Goal: Task Accomplishment & Management: Manage account settings

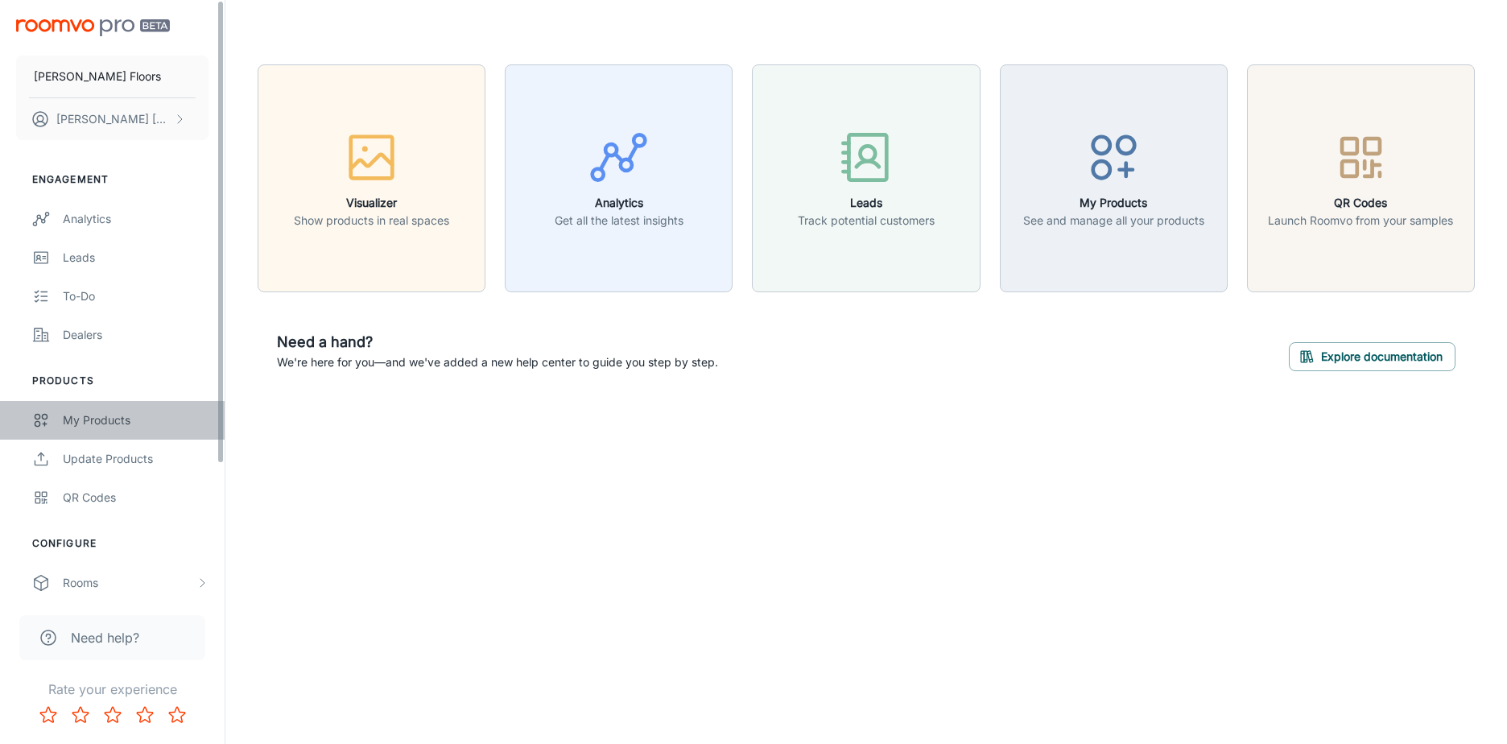
click at [129, 427] on div "My Products" at bounding box center [136, 420] width 146 height 18
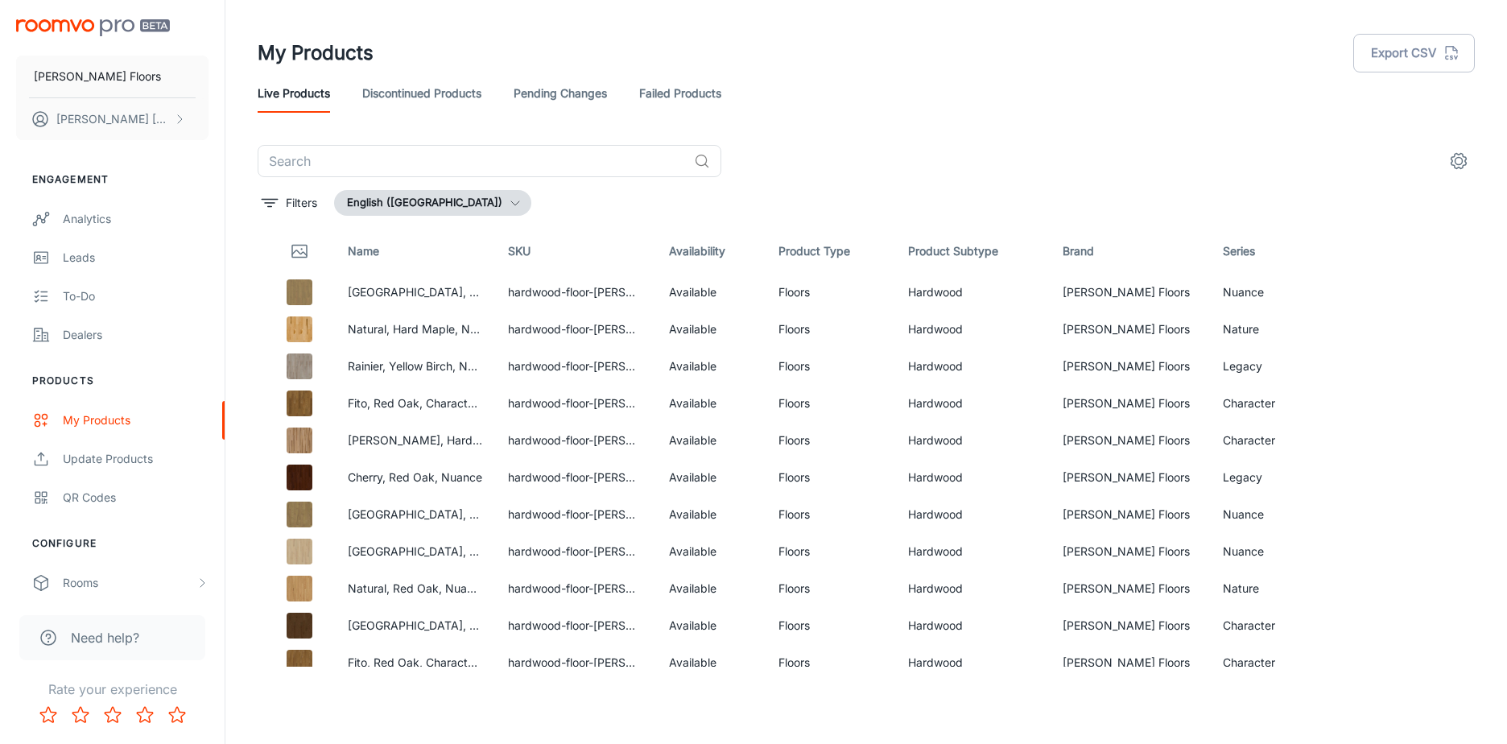
click at [450, 221] on div "​ Filters English ([GEOGRAPHIC_DATA]) Name SKU Availability Product Type Produc…" at bounding box center [866, 406] width 1217 height 522
click at [437, 202] on button "English ([GEOGRAPHIC_DATA])" at bounding box center [432, 203] width 197 height 26
click at [437, 202] on div at bounding box center [753, 372] width 1507 height 744
click at [347, 172] on input "text" at bounding box center [473, 161] width 430 height 32
type input "matisse"
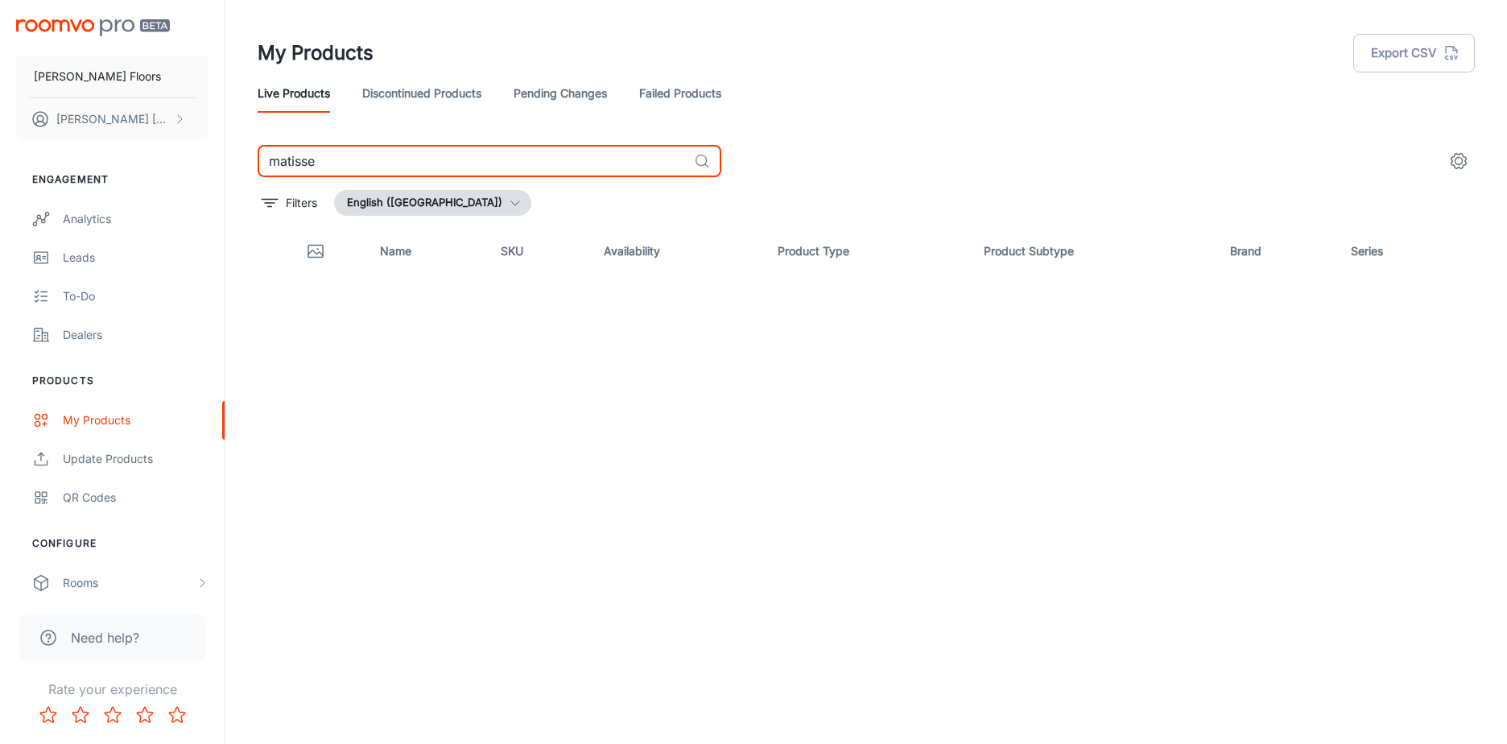
drag, startPoint x: 341, startPoint y: 149, endPoint x: 262, endPoint y: 160, distance: 79.7
click at [262, 160] on input "matisse" at bounding box center [473, 161] width 430 height 32
click at [272, 143] on div "[PERSON_NAME] Floors [PERSON_NAME] Engagement Analytics Leads To-do Dealers Pro…" at bounding box center [753, 365] width 1507 height 731
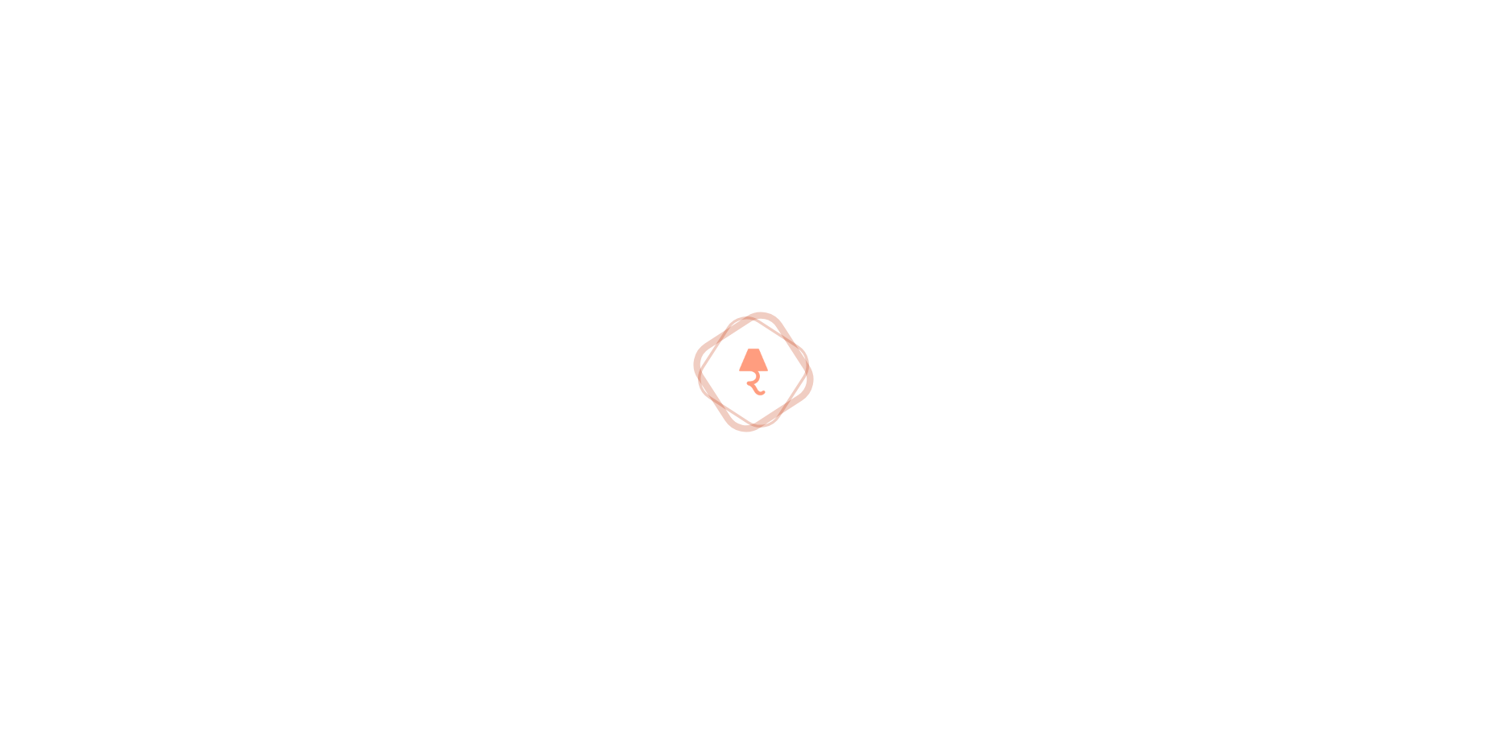
click at [277, 130] on div at bounding box center [753, 372] width 1507 height 744
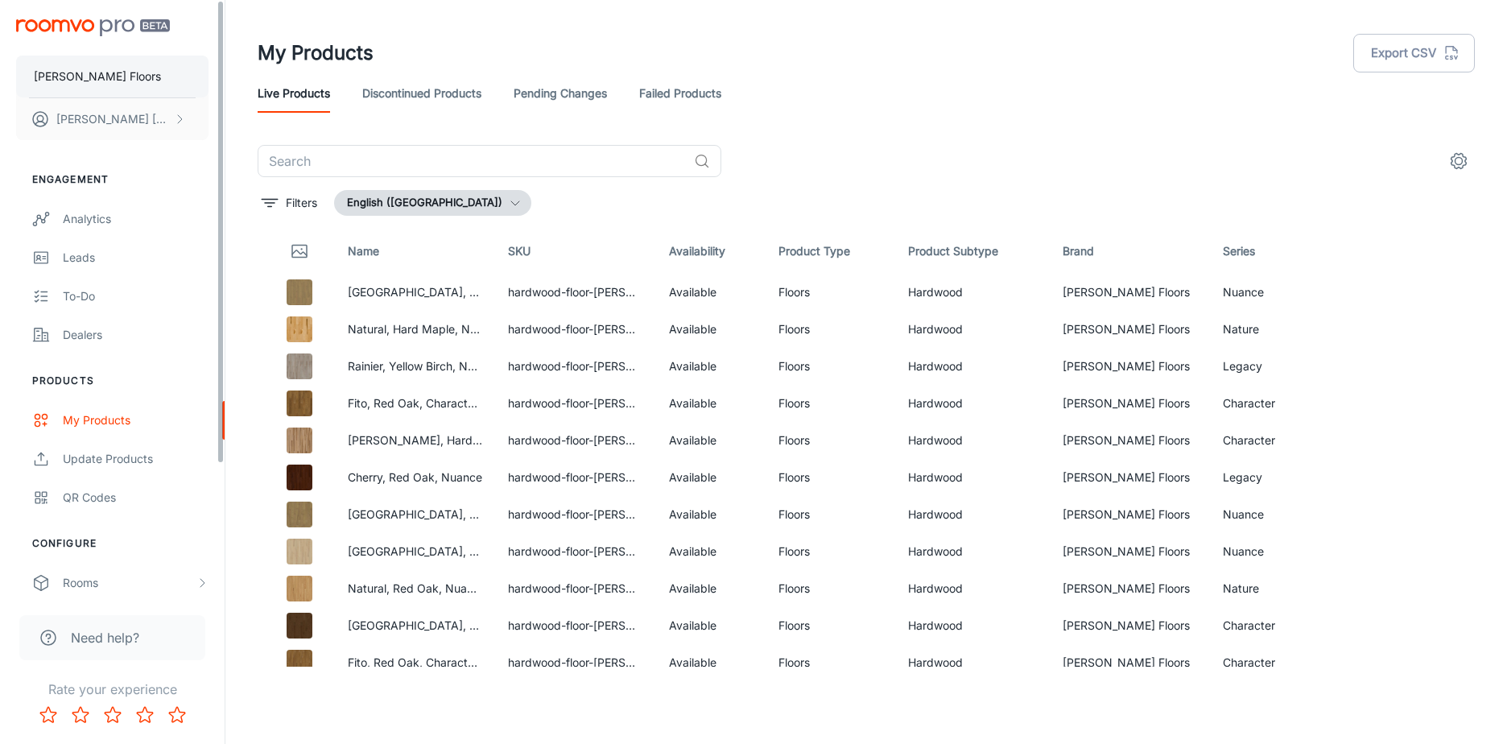
click at [78, 70] on p "[PERSON_NAME] Floors" at bounding box center [97, 77] width 127 height 18
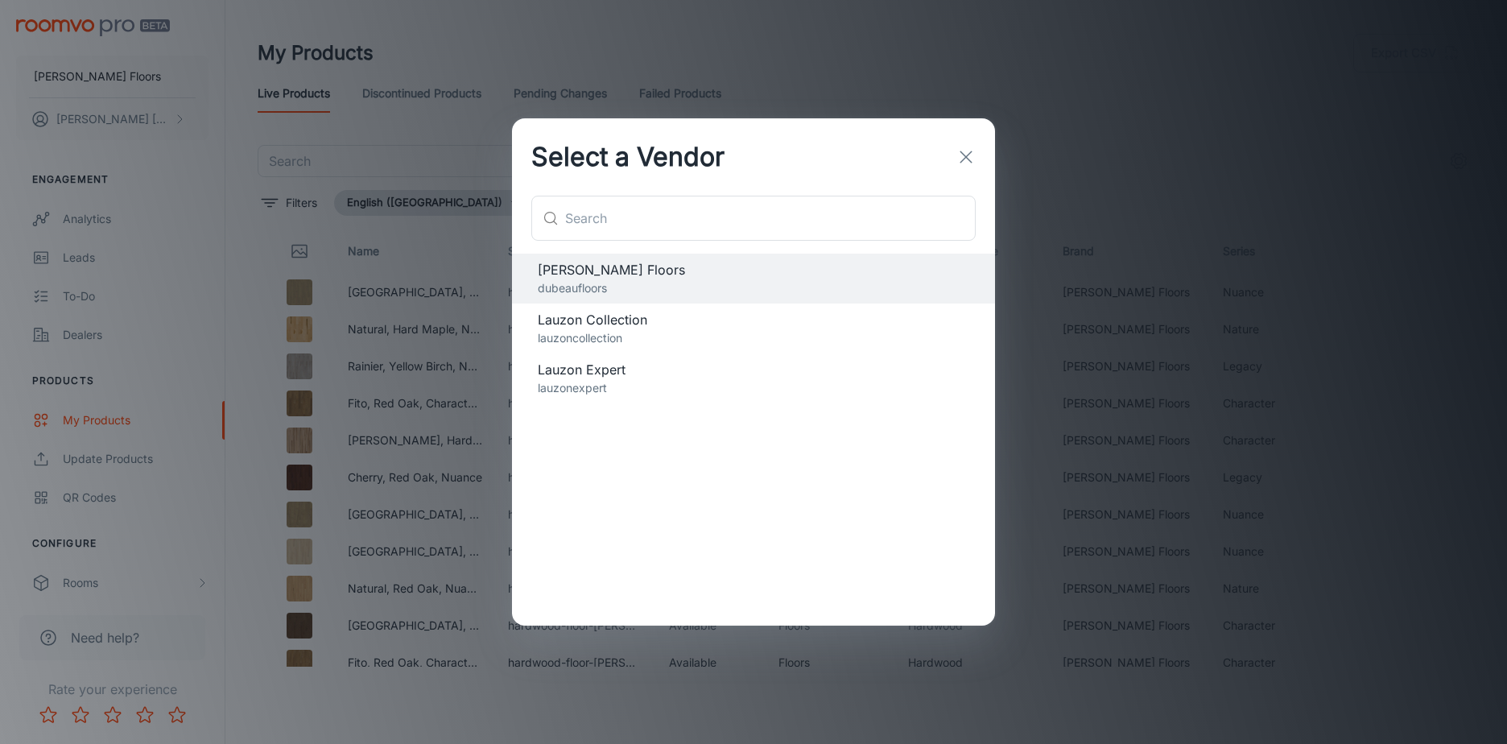
click at [613, 331] on p "lauzoncollection" at bounding box center [753, 338] width 431 height 18
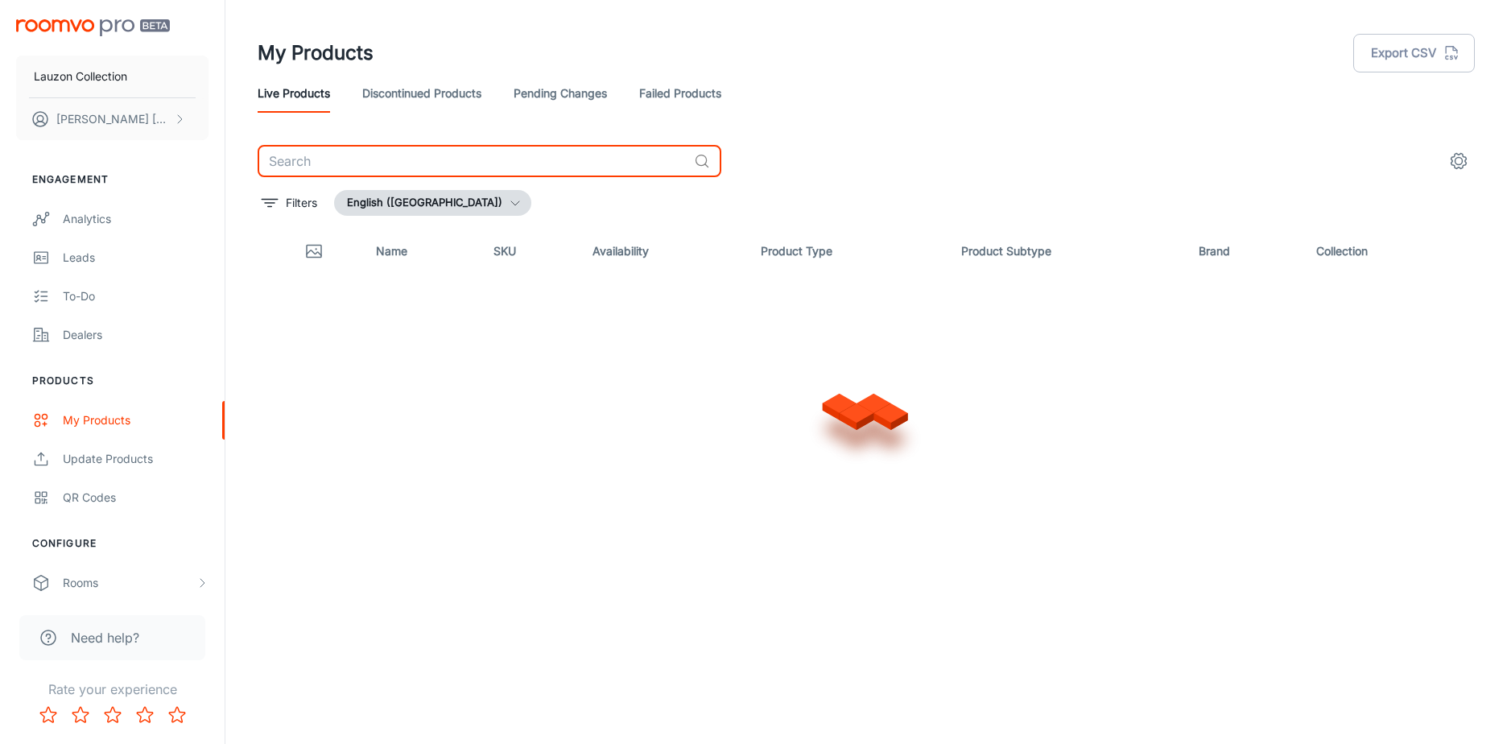
click at [315, 166] on input "text" at bounding box center [473, 161] width 430 height 32
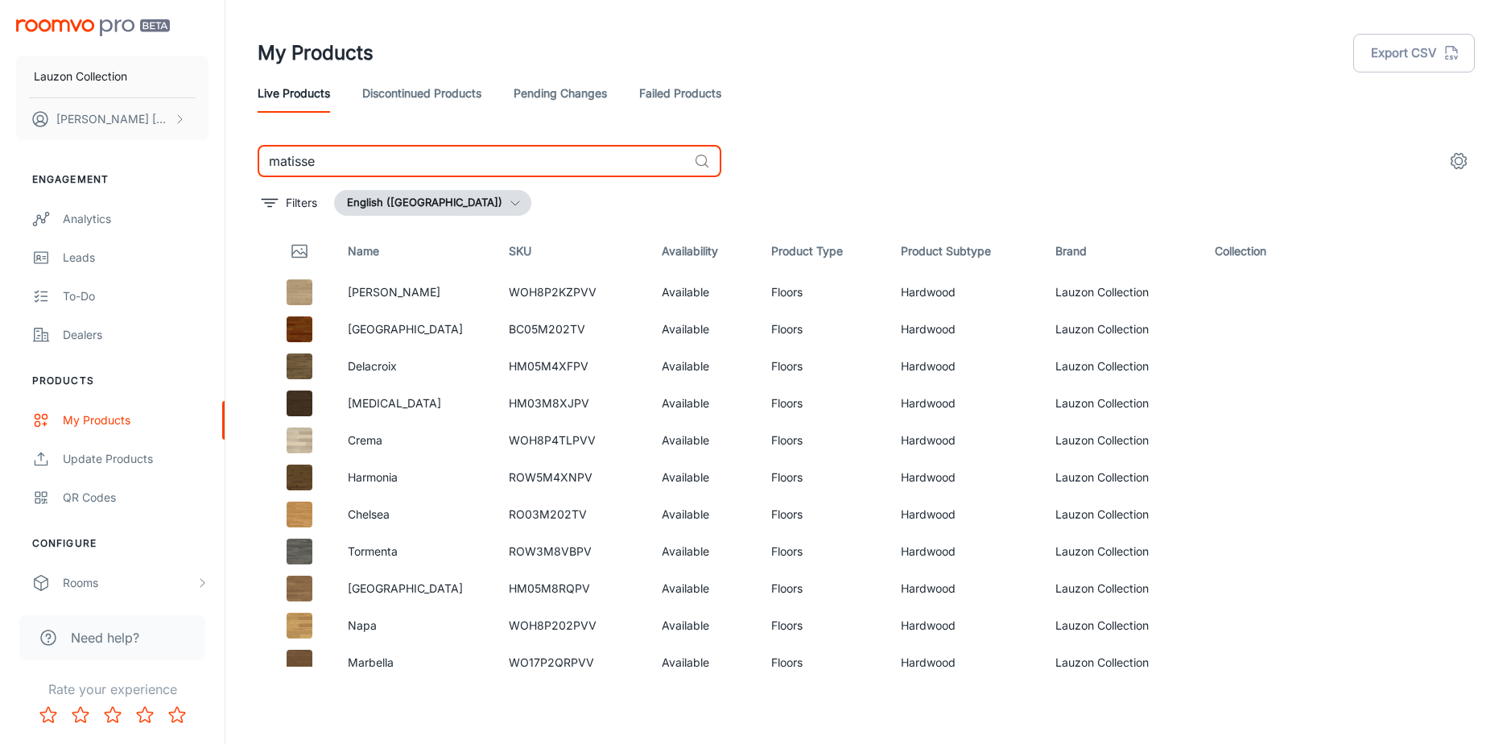
type input "matisse"
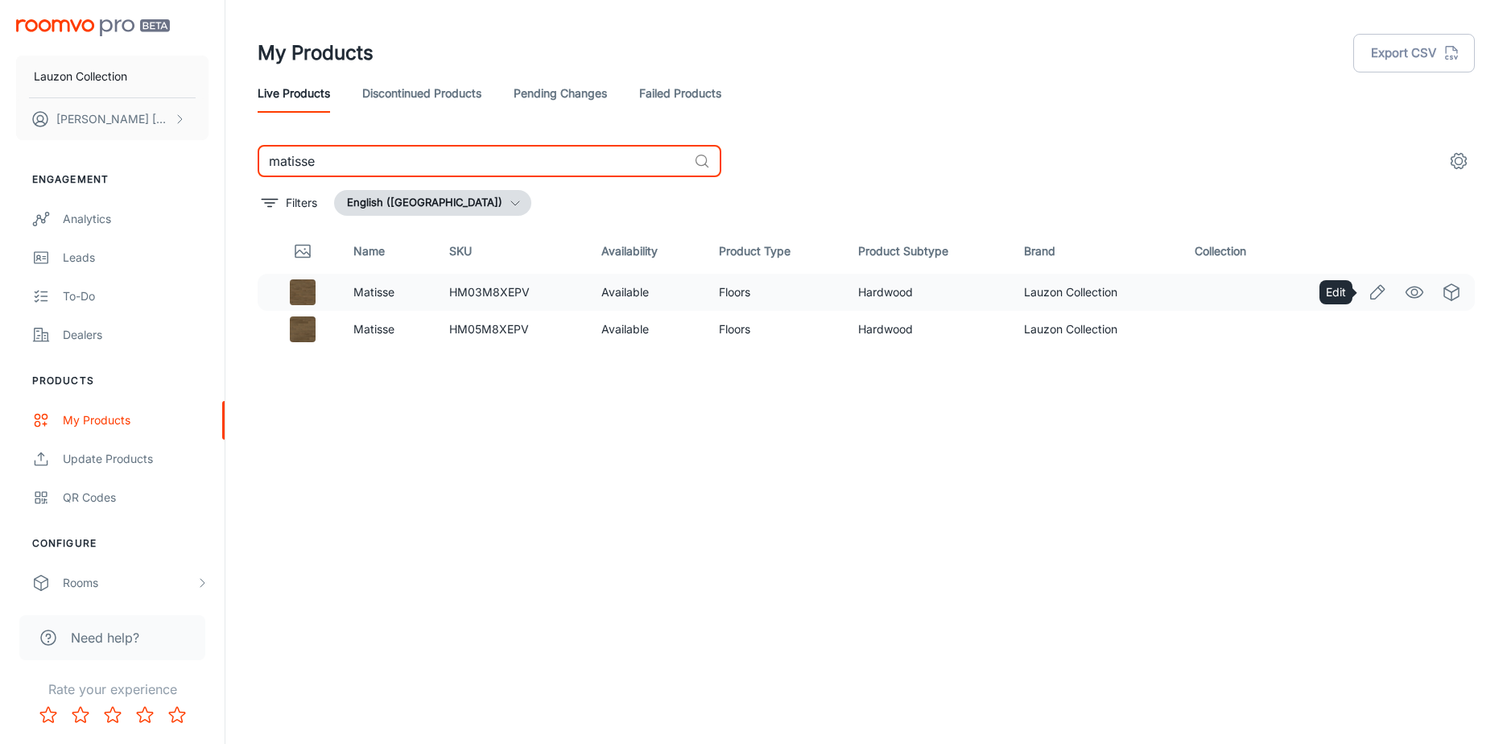
click at [1369, 288] on icon "Edit" at bounding box center [1376, 291] width 19 height 19
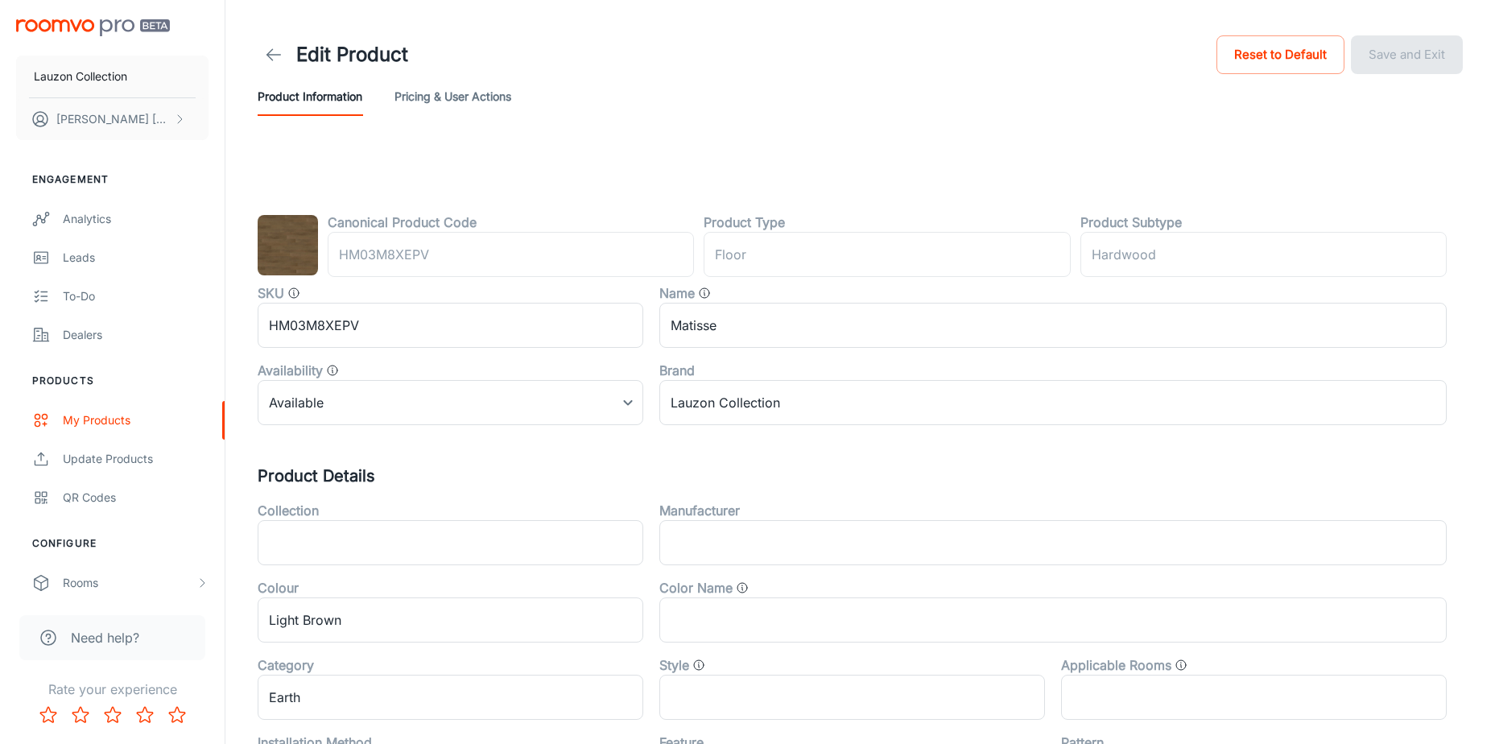
click at [276, 238] on img at bounding box center [288, 245] width 60 height 60
click at [287, 242] on img at bounding box center [288, 245] width 60 height 60
click at [292, 249] on img at bounding box center [288, 245] width 60 height 60
click at [378, 220] on label "Canonical Product Code" at bounding box center [402, 221] width 149 height 19
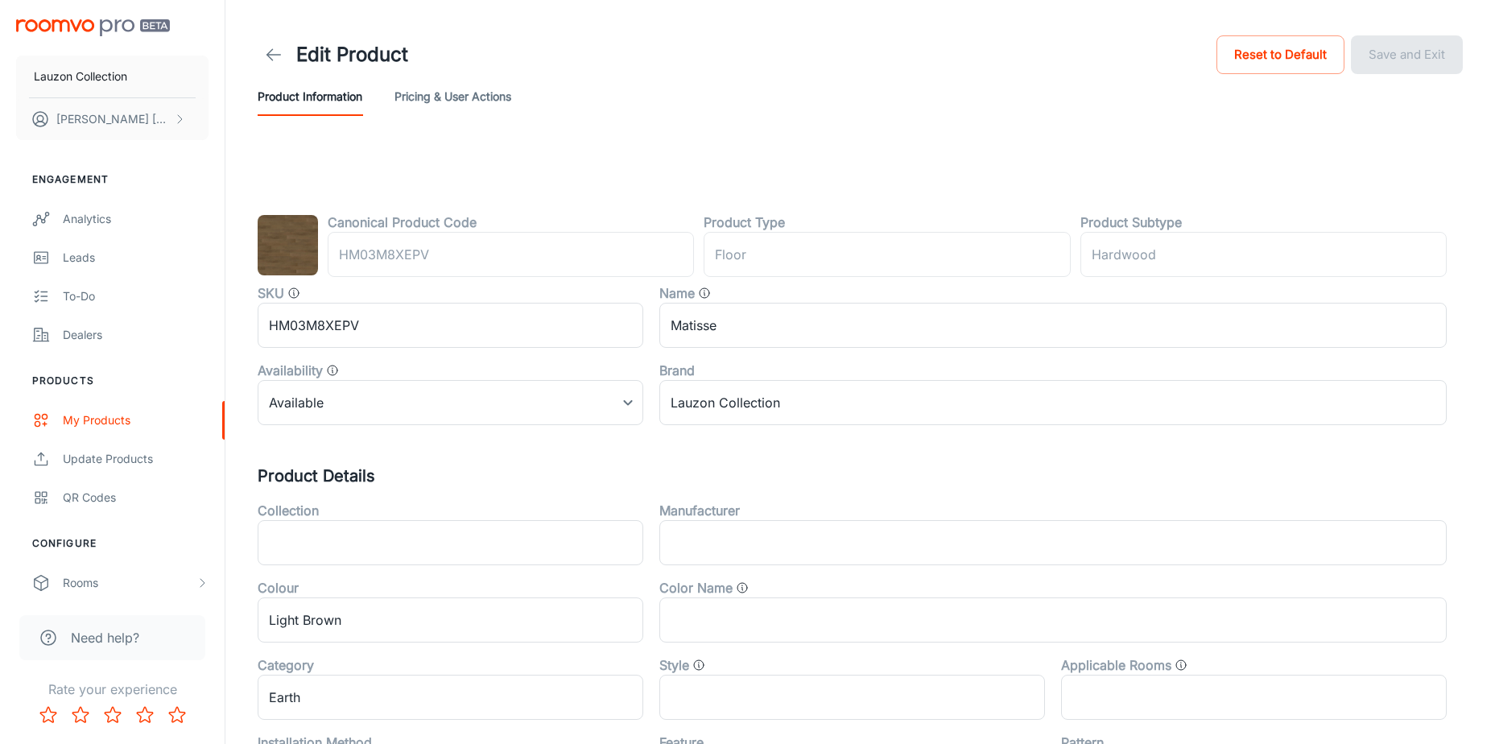
click at [472, 87] on button "Pricing & User Actions" at bounding box center [452, 96] width 117 height 39
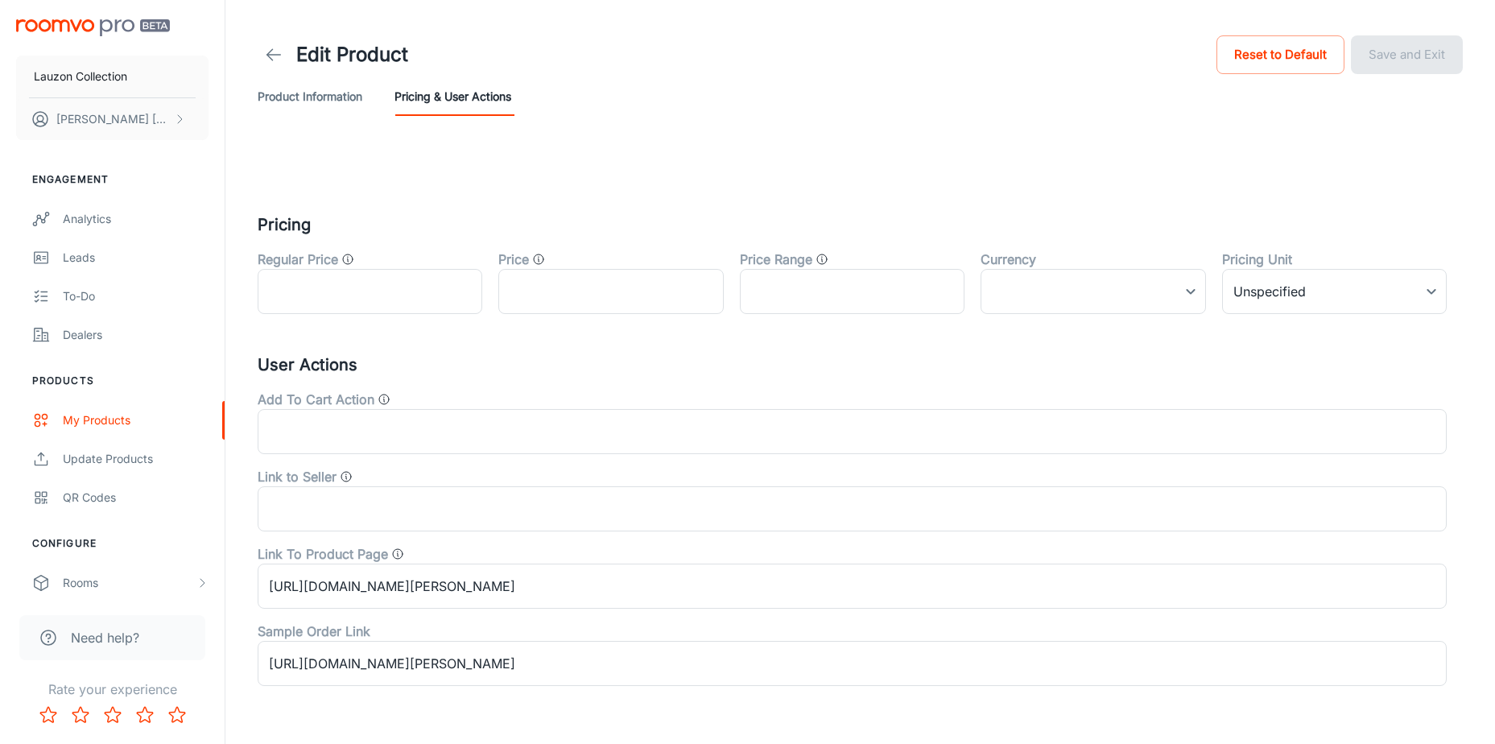
click at [307, 102] on button "Product Information" at bounding box center [310, 96] width 105 height 39
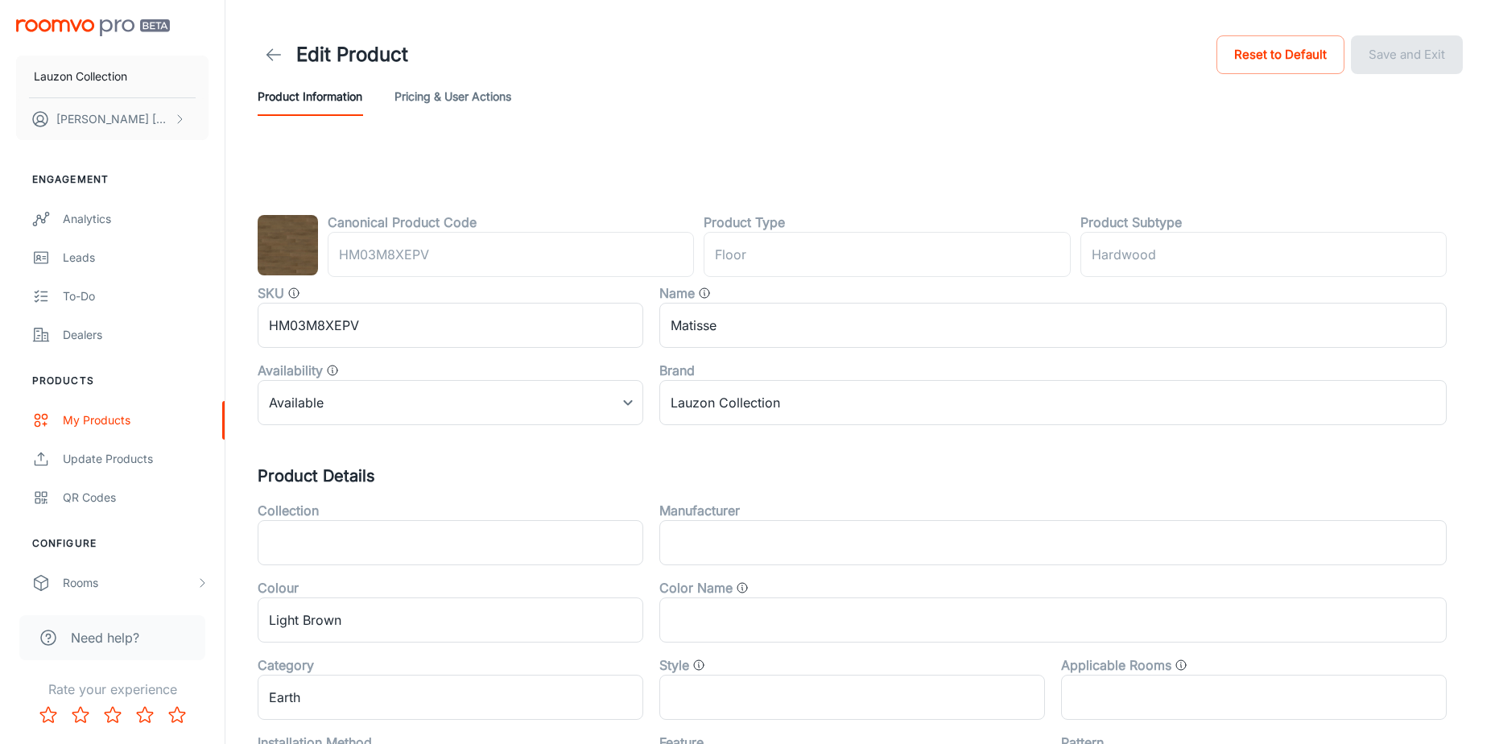
click at [269, 47] on icon at bounding box center [273, 54] width 19 height 19
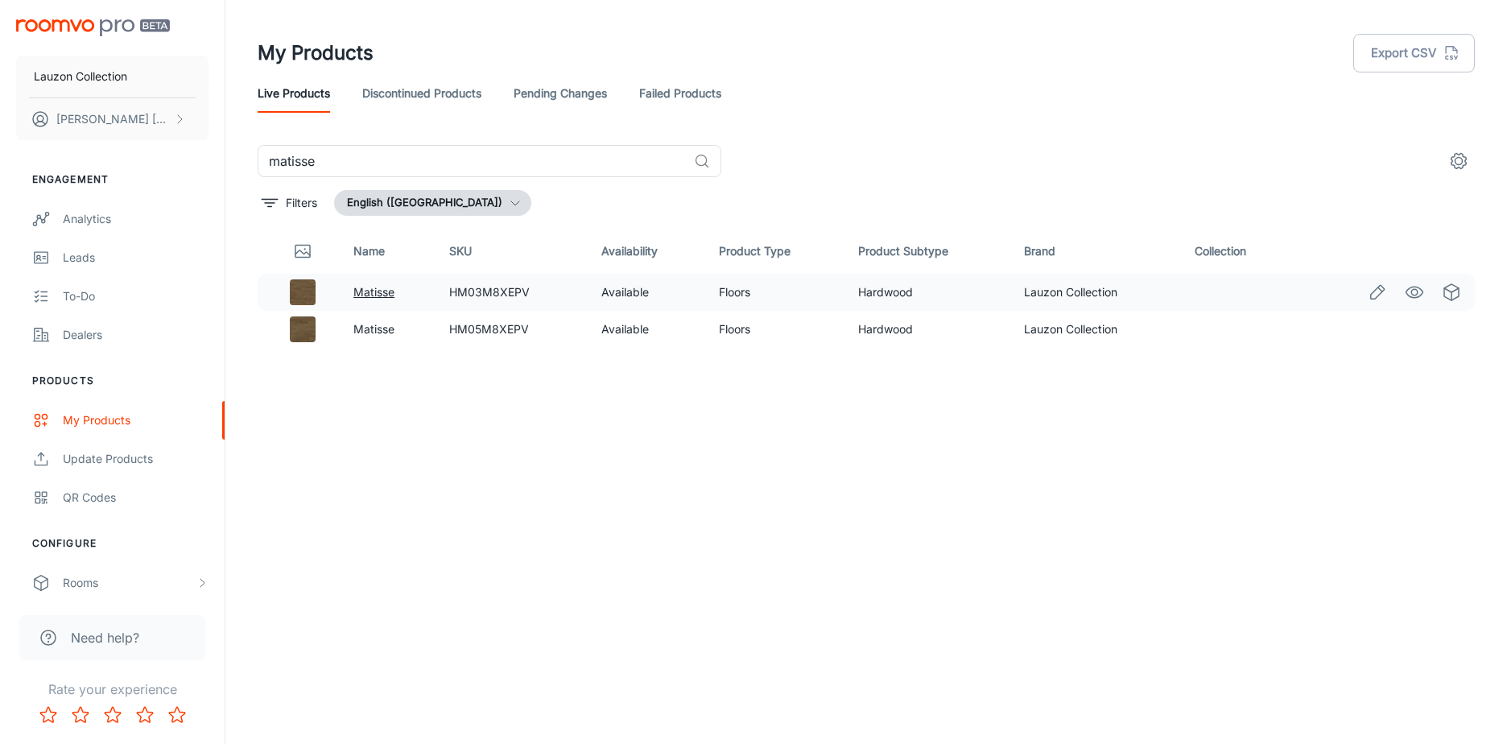
click at [371, 290] on link "Matisse" at bounding box center [373, 292] width 41 height 14
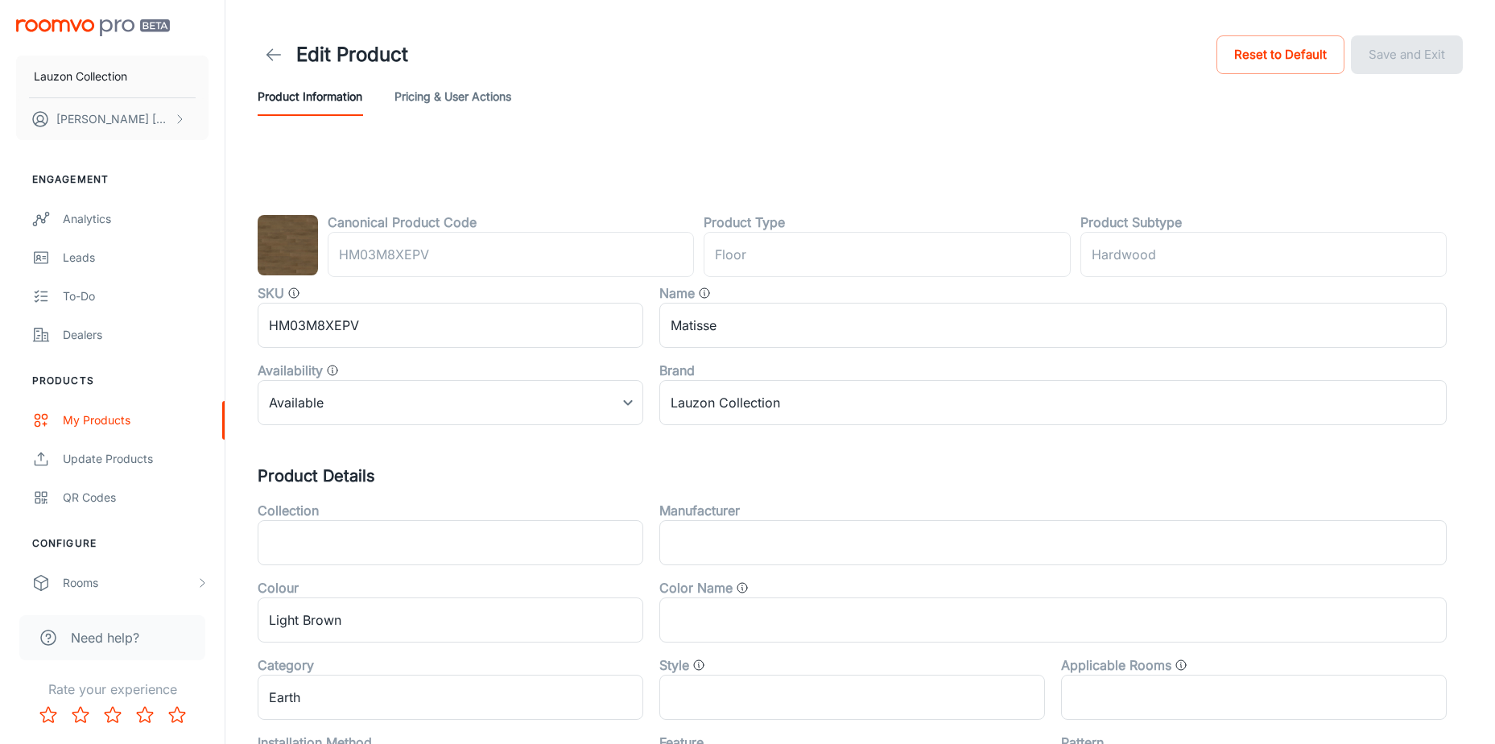
click at [287, 257] on img at bounding box center [288, 245] width 60 height 60
click at [88, 30] on img "scrollable content" at bounding box center [93, 27] width 154 height 17
